Goal: Task Accomplishment & Management: Complete application form

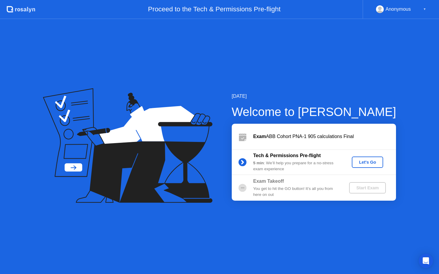
click at [370, 163] on div "Let's Go" at bounding box center [367, 162] width 27 height 5
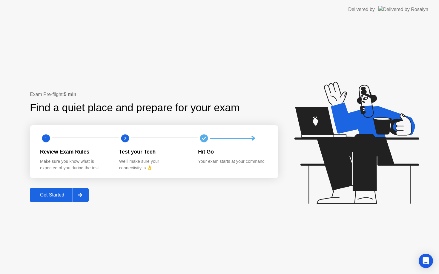
click at [61, 195] on div "Get Started" at bounding box center [52, 195] width 41 height 5
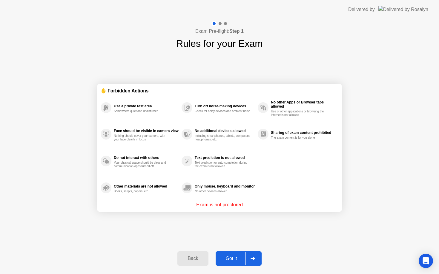
click at [235, 256] on div "Got it" at bounding box center [231, 258] width 28 height 5
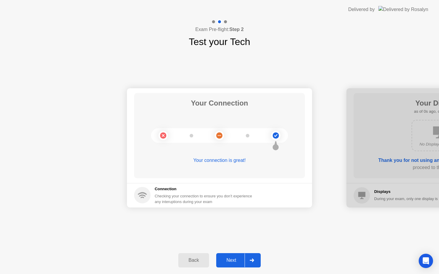
click at [235, 256] on button "Next" at bounding box center [238, 261] width 45 height 14
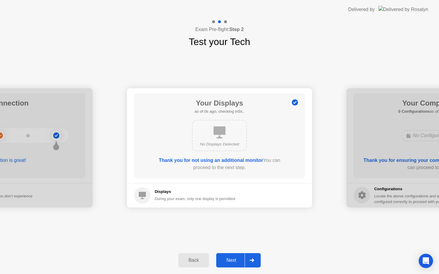
click at [235, 256] on button "Next" at bounding box center [238, 261] width 45 height 14
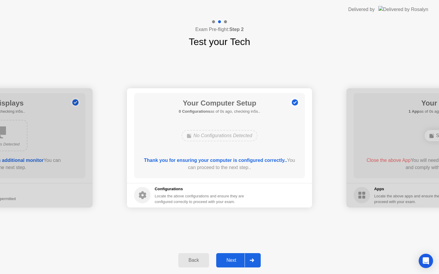
click at [235, 256] on button "Next" at bounding box center [238, 261] width 45 height 14
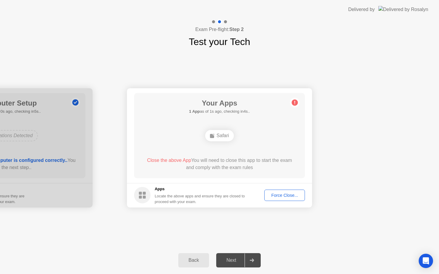
click at [287, 194] on div "Force Close..." at bounding box center [284, 195] width 36 height 5
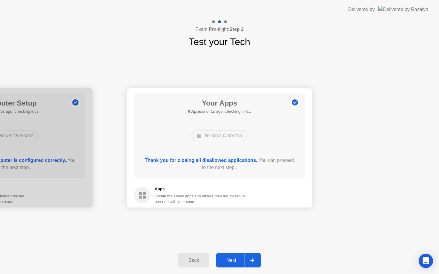
click at [228, 261] on div "Next" at bounding box center [231, 260] width 27 height 5
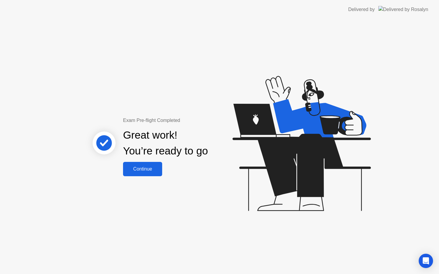
click at [146, 167] on div "Continue" at bounding box center [143, 169] width 36 height 5
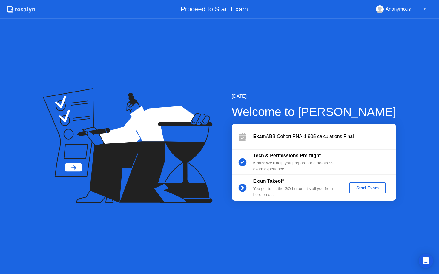
click at [365, 188] on div "Start Exam" at bounding box center [368, 188] width 32 height 5
